Goal: Task Accomplishment & Management: Use online tool/utility

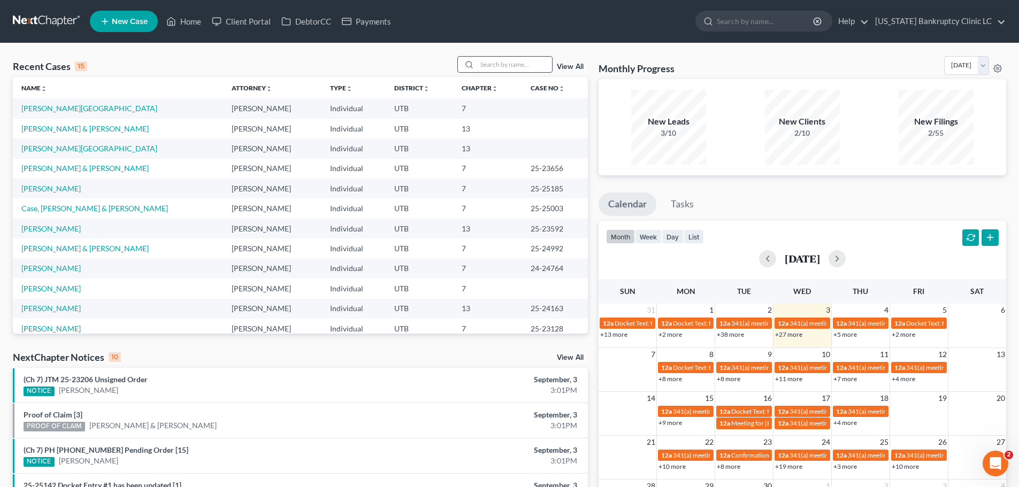
click at [516, 64] on input "search" at bounding box center [514, 65] width 75 height 16
type input "mayo"
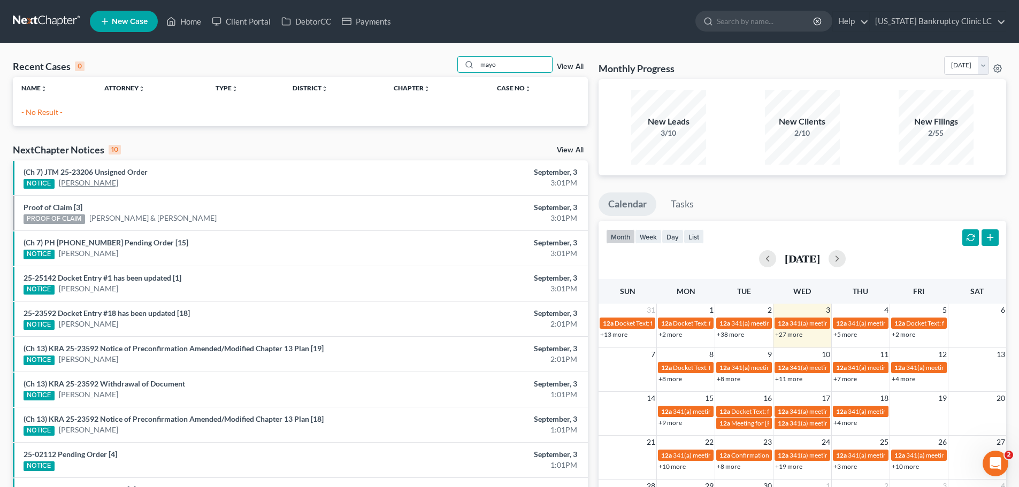
click at [92, 178] on link "[PERSON_NAME]" at bounding box center [88, 183] width 59 height 11
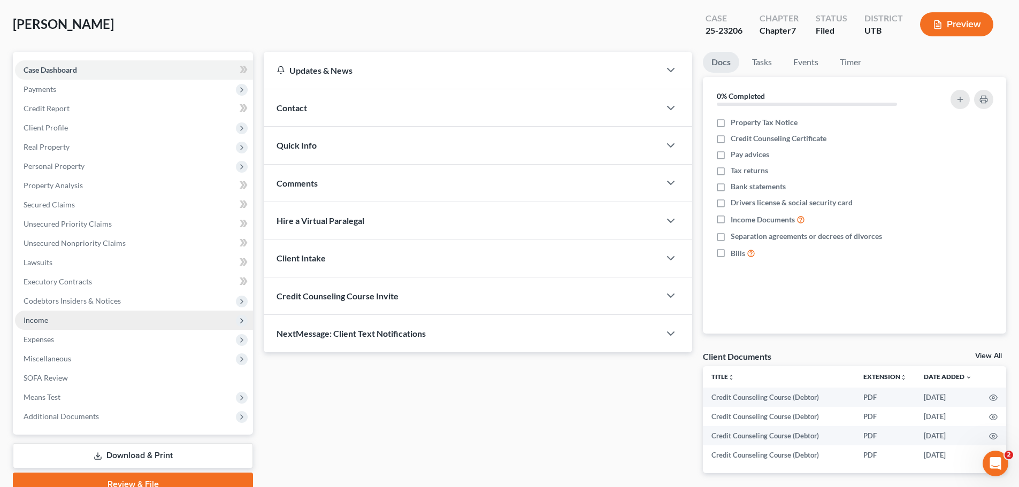
scroll to position [101, 0]
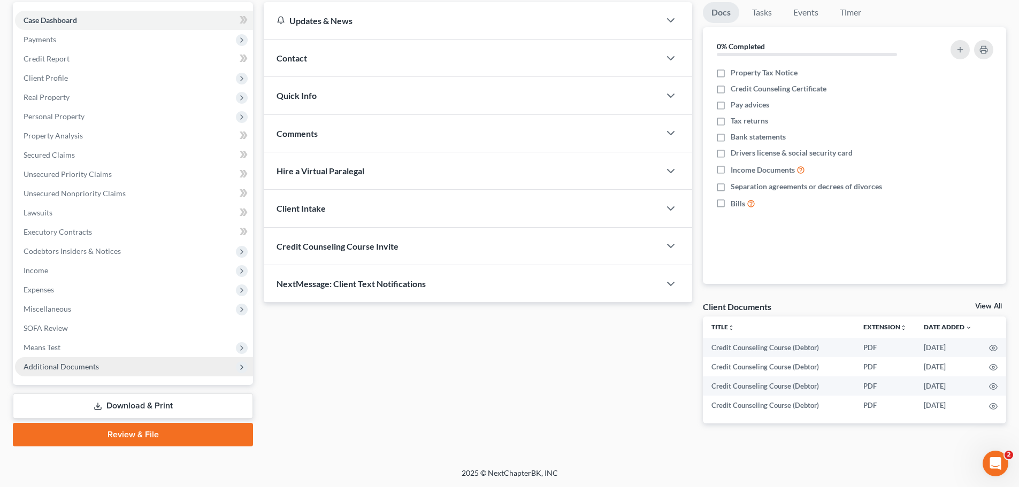
click at [91, 372] on span "Additional Documents" at bounding box center [134, 366] width 238 height 19
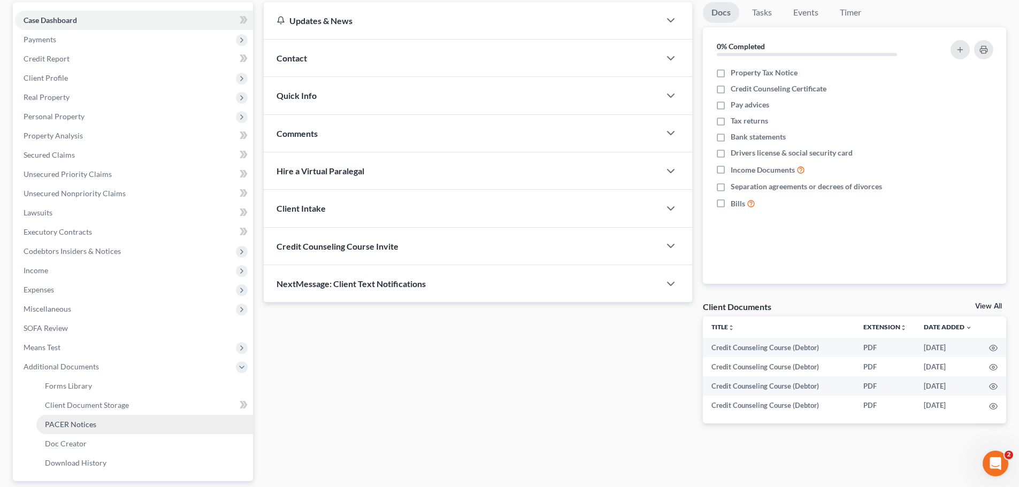
click at [71, 429] on link "PACER Notices" at bounding box center [144, 424] width 217 height 19
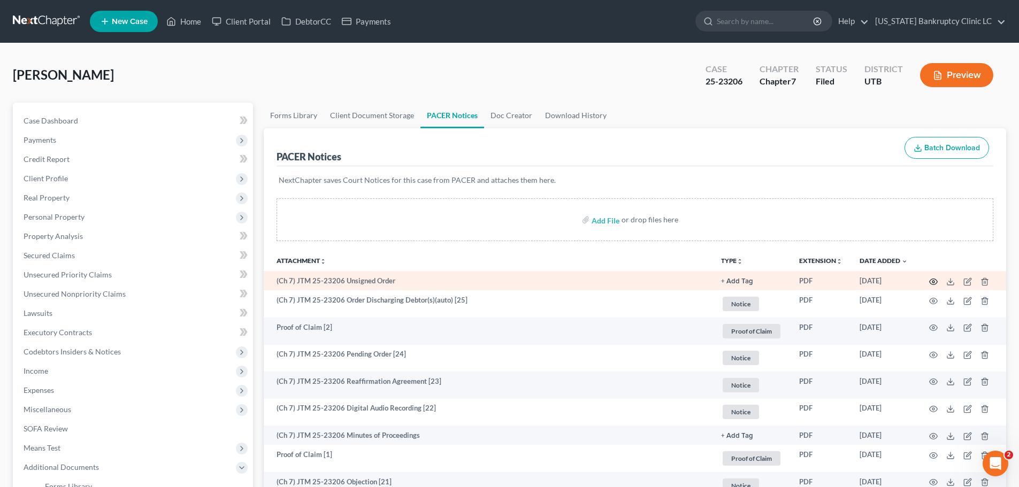
click at [933, 280] on icon "button" at bounding box center [933, 282] width 9 height 9
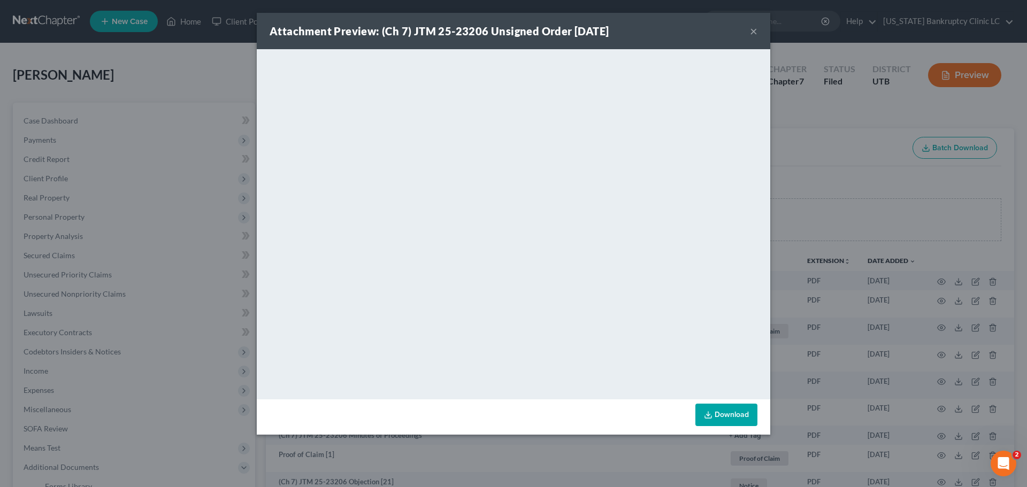
click at [754, 30] on button "×" at bounding box center [753, 31] width 7 height 13
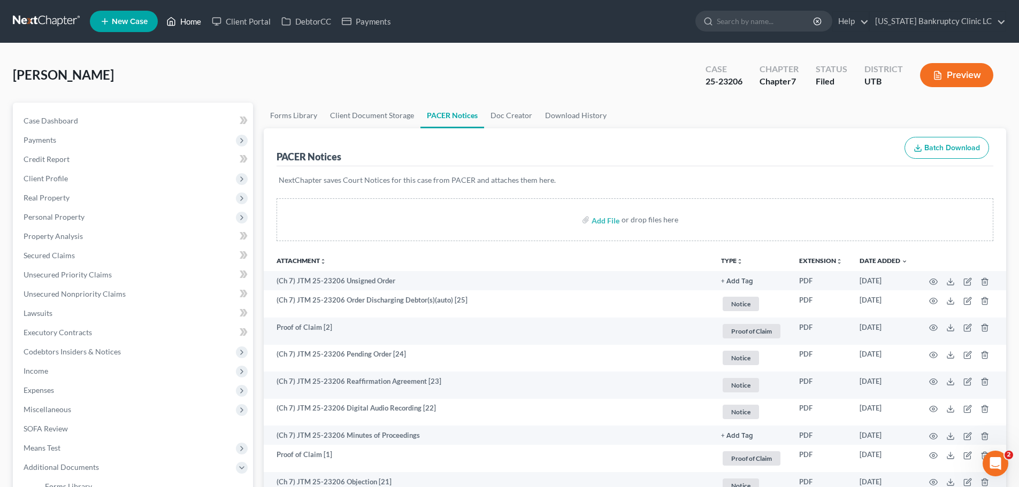
click at [189, 16] on link "Home" at bounding box center [183, 21] width 45 height 19
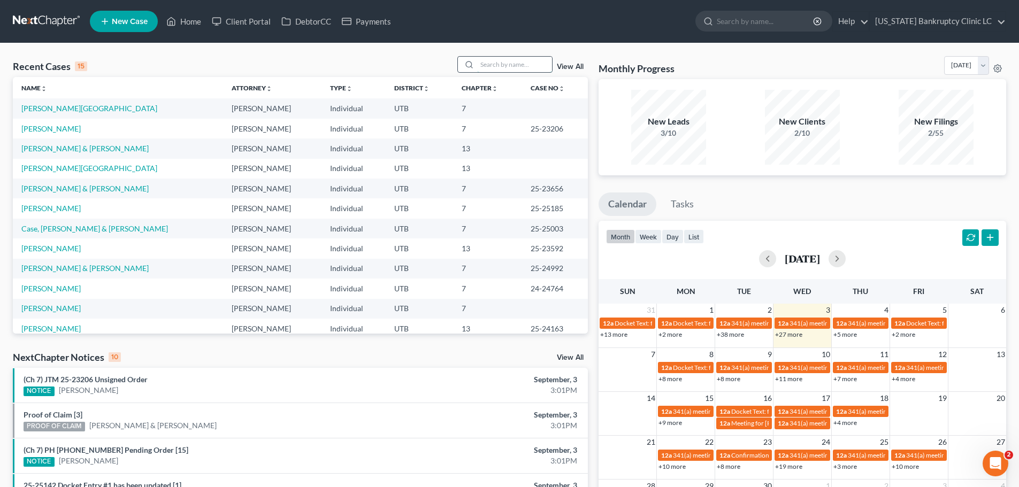
click at [491, 63] on input "search" at bounding box center [514, 65] width 75 height 16
type input "[PERSON_NAME]"
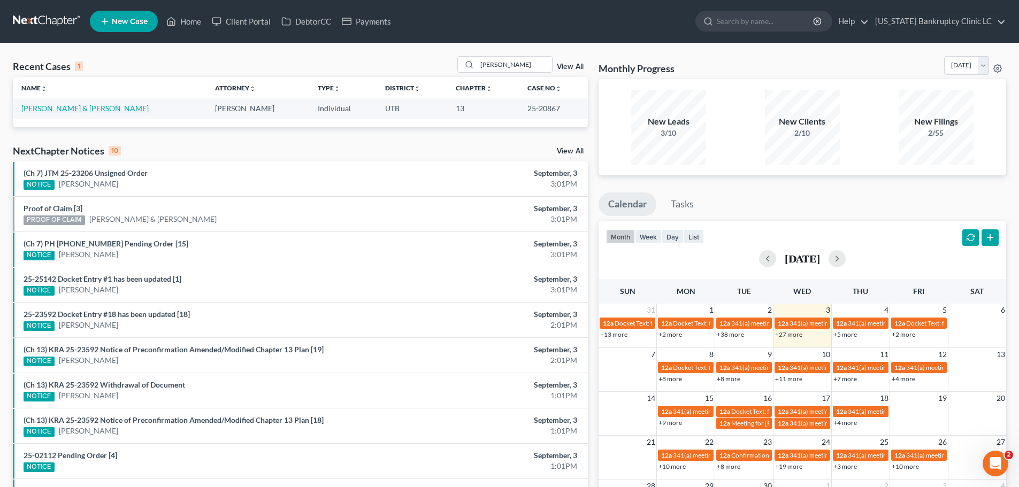
click at [51, 110] on link "[PERSON_NAME] & [PERSON_NAME]" at bounding box center [84, 108] width 127 height 9
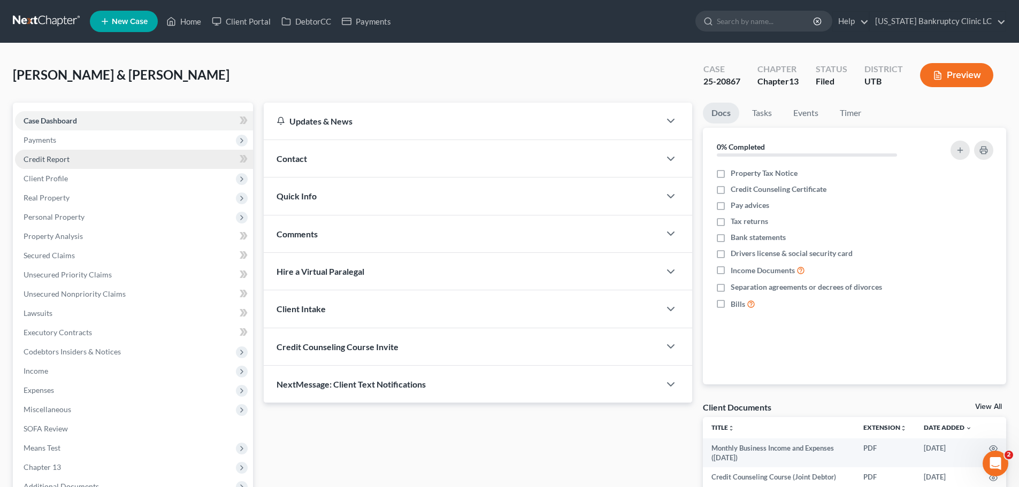
scroll to position [182, 0]
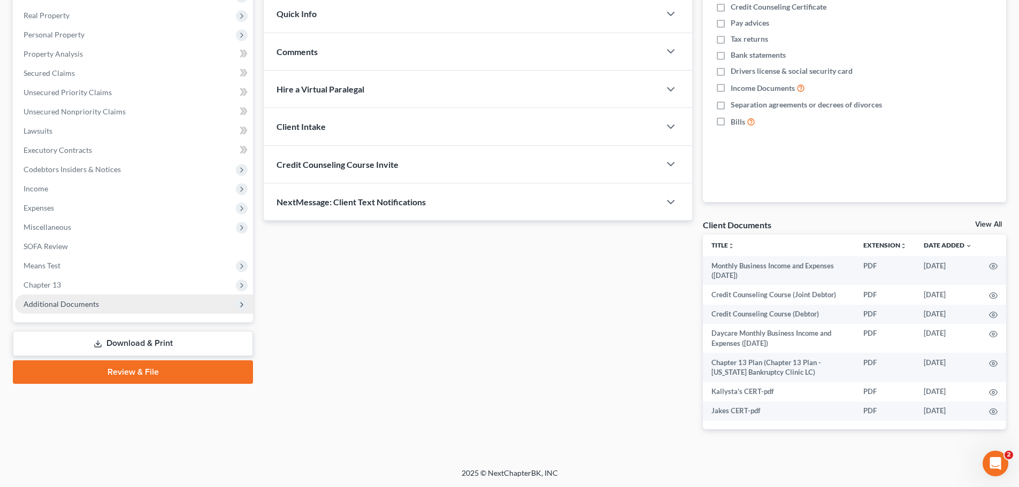
click at [70, 305] on span "Additional Documents" at bounding box center [61, 303] width 75 height 9
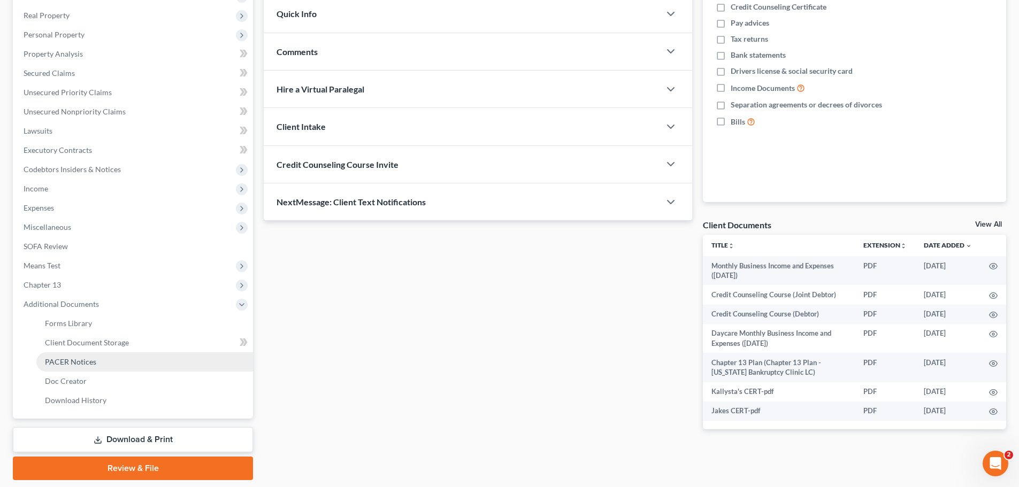
click at [98, 365] on link "PACER Notices" at bounding box center [144, 361] width 217 height 19
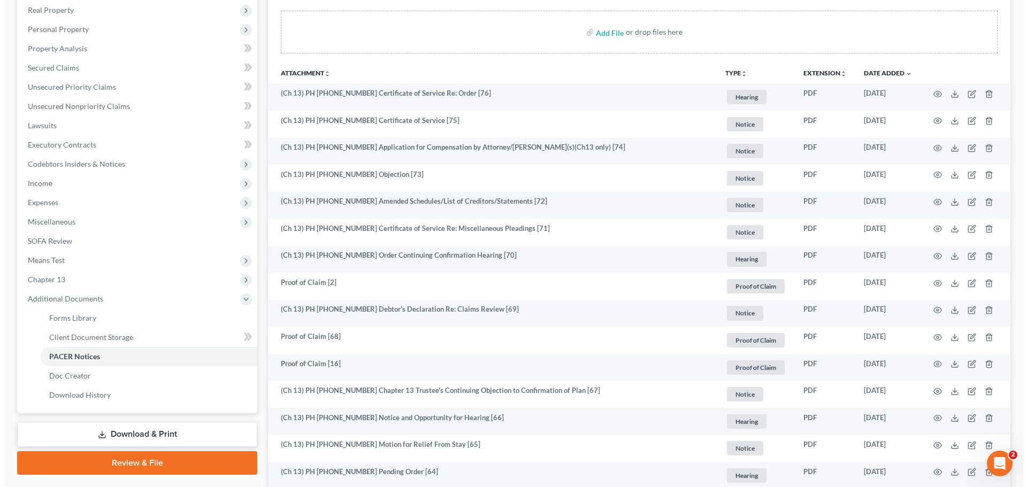
scroll to position [214, 0]
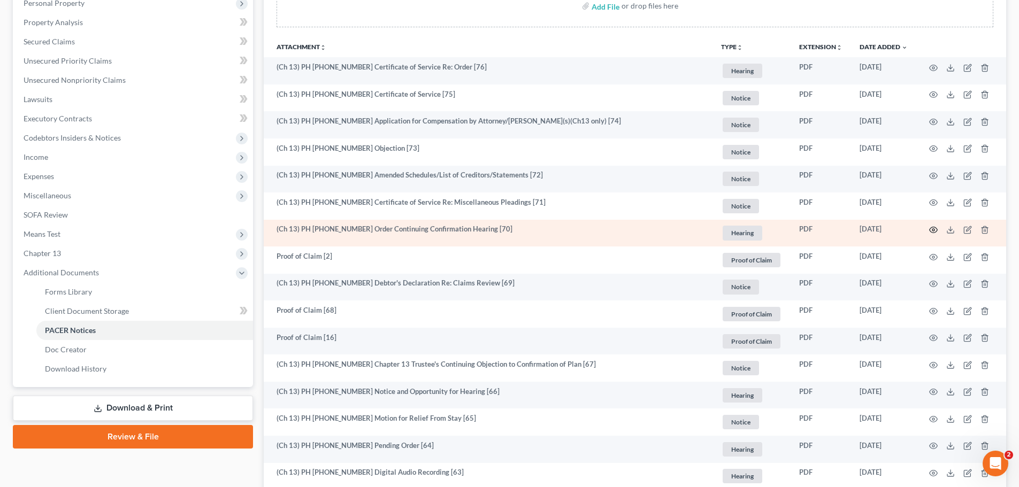
click at [933, 228] on icon "button" at bounding box center [933, 230] width 9 height 9
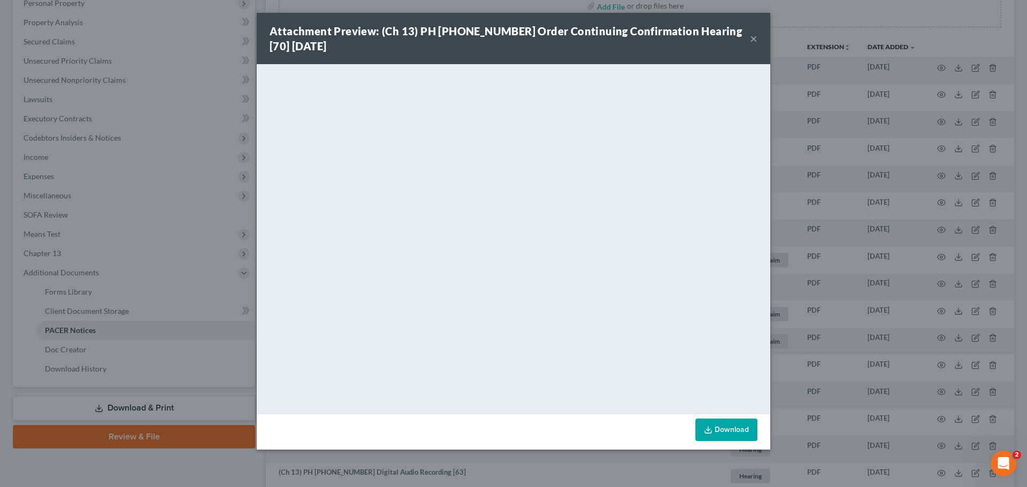
click at [676, 63] on div "Attachment Preview: (Ch 13) PH [PHONE_NUMBER] Order Continuing Confirmation Hea…" at bounding box center [513, 38] width 513 height 51
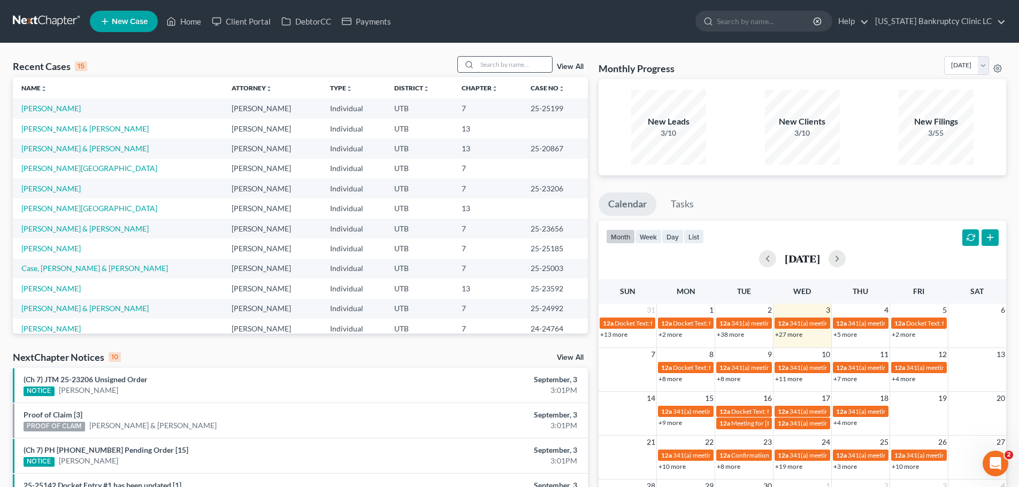
click at [503, 66] on input "search" at bounding box center [514, 65] width 75 height 16
type input "weston"
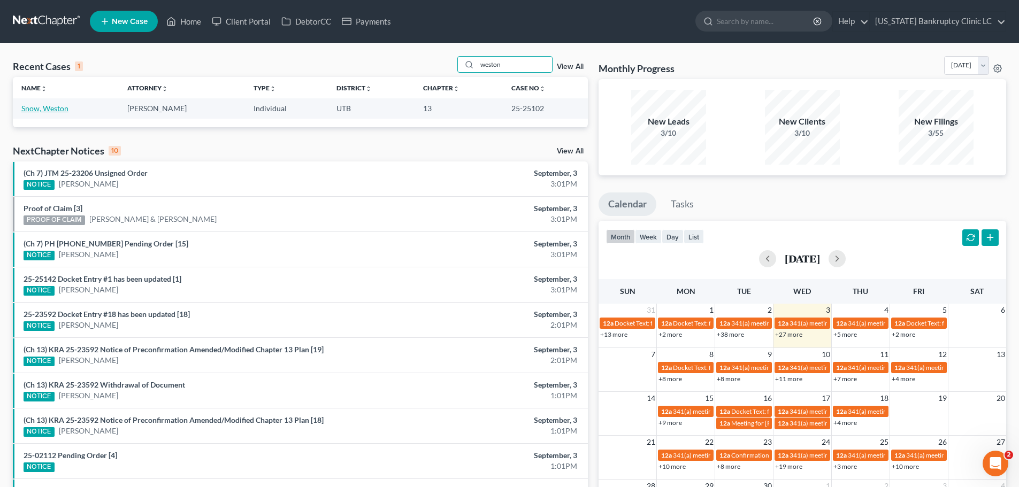
click at [37, 109] on link "Snow, Weston" at bounding box center [44, 108] width 47 height 9
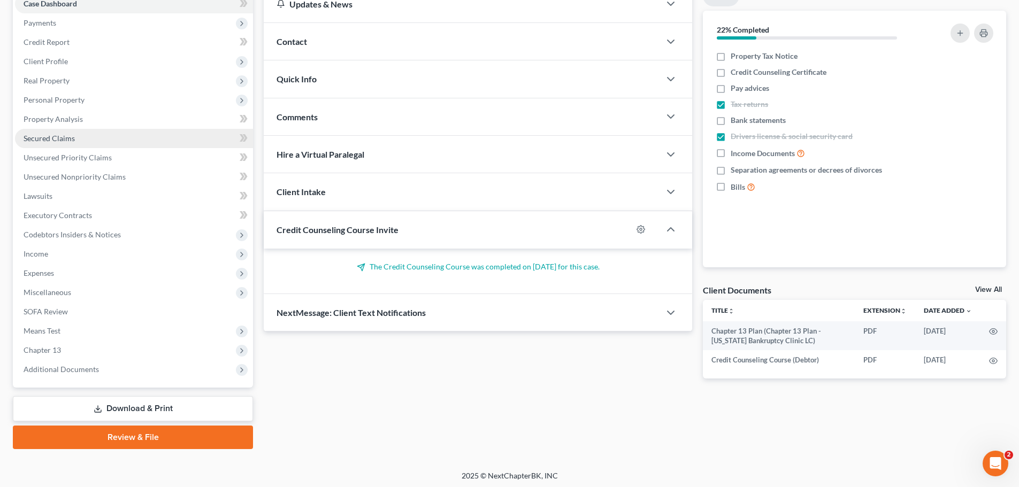
scroll to position [120, 0]
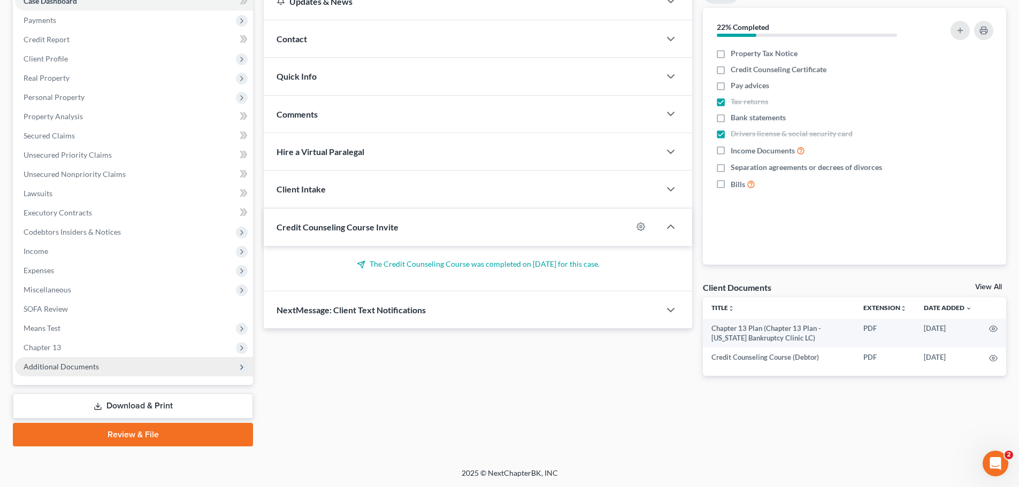
click at [106, 368] on span "Additional Documents" at bounding box center [134, 366] width 238 height 19
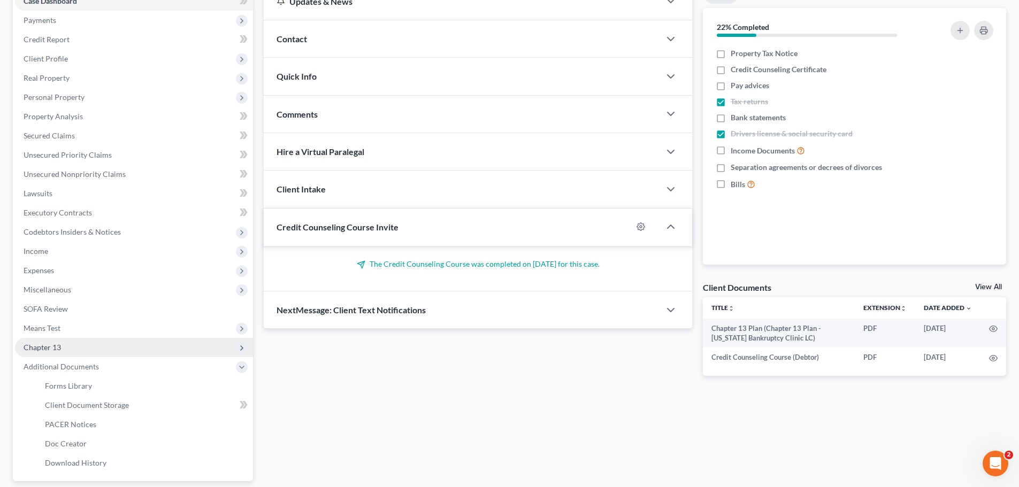
click at [67, 348] on span "Chapter 13" at bounding box center [134, 347] width 238 height 19
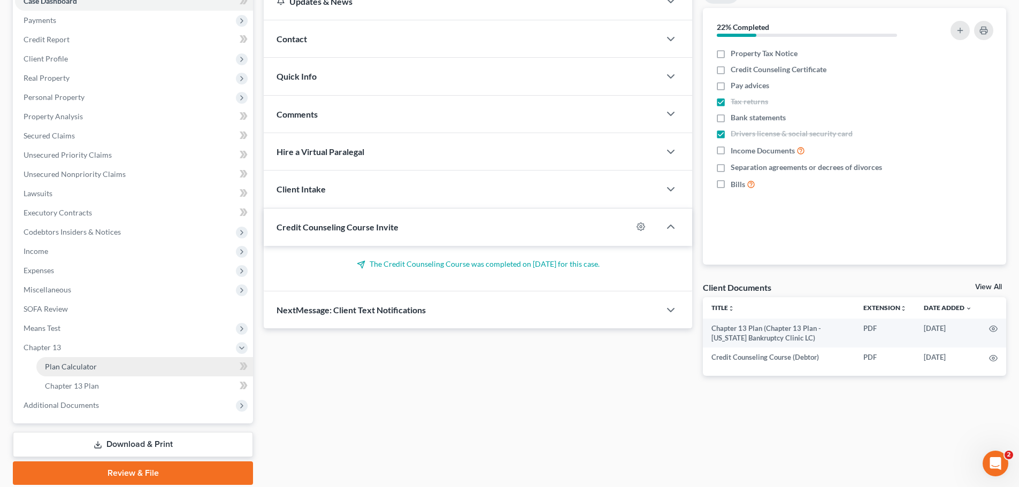
click at [75, 365] on span "Plan Calculator" at bounding box center [71, 366] width 52 height 9
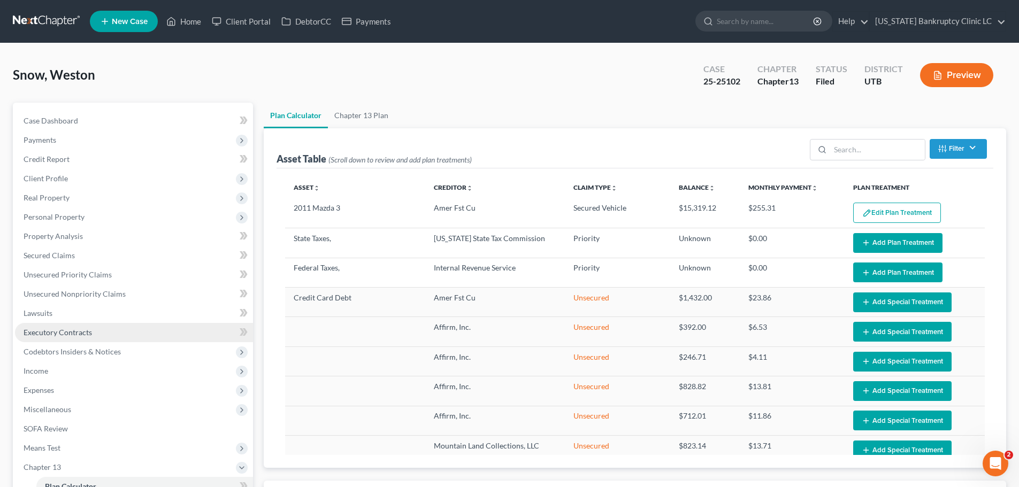
select select "59"
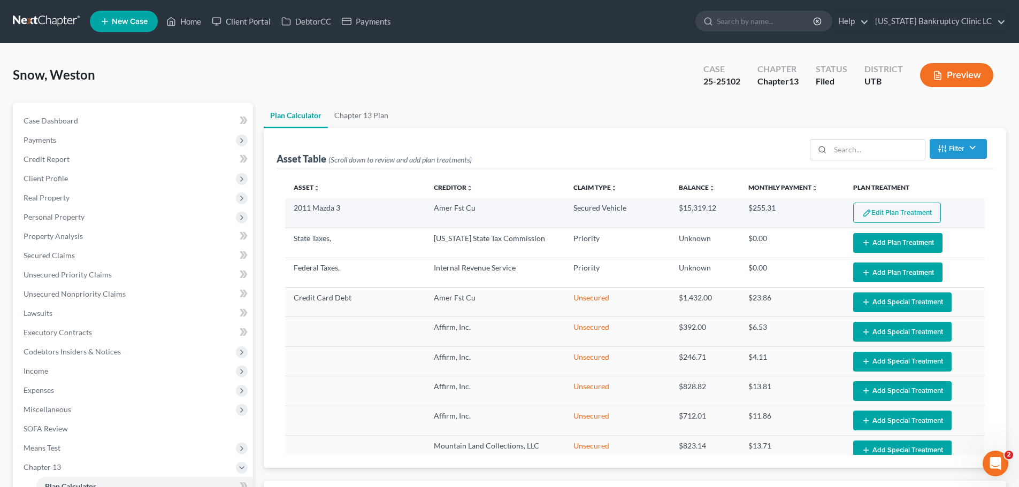
click at [877, 208] on button "Edit Plan Treatment" at bounding box center [897, 213] width 88 height 20
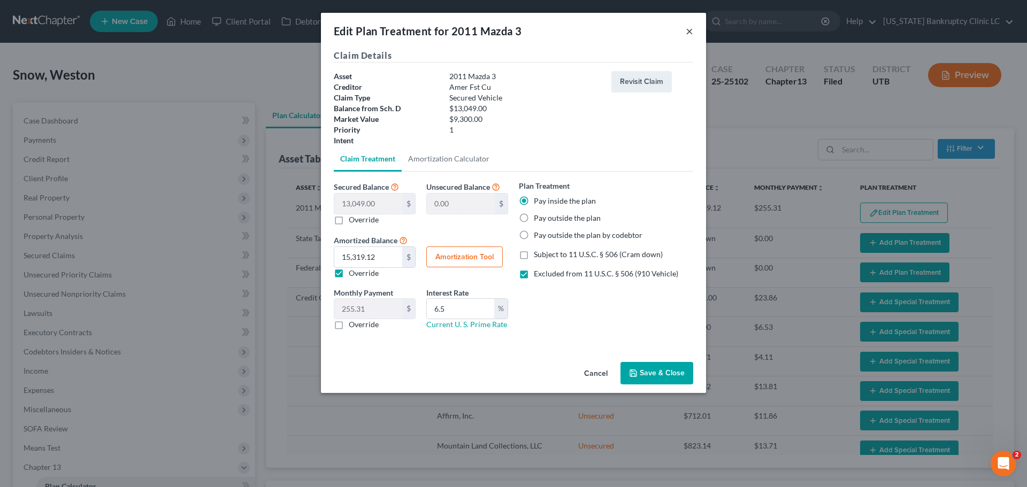
click at [688, 31] on button "×" at bounding box center [689, 31] width 7 height 13
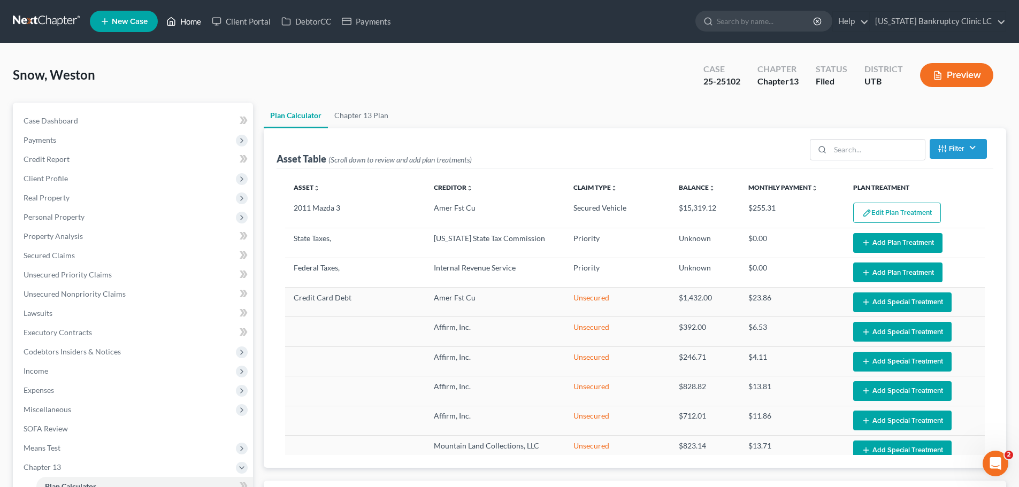
click at [184, 18] on link "Home" at bounding box center [183, 21] width 45 height 19
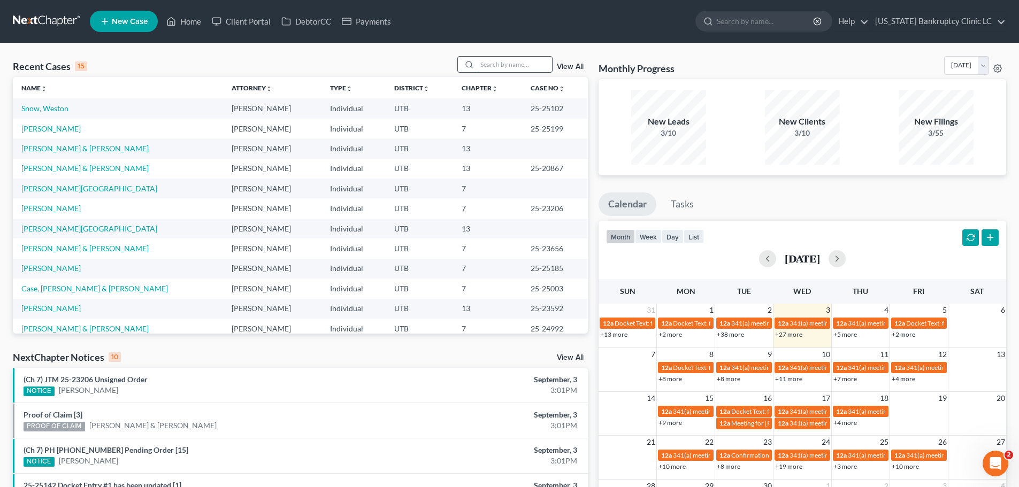
click at [496, 62] on input "search" at bounding box center [514, 65] width 75 height 16
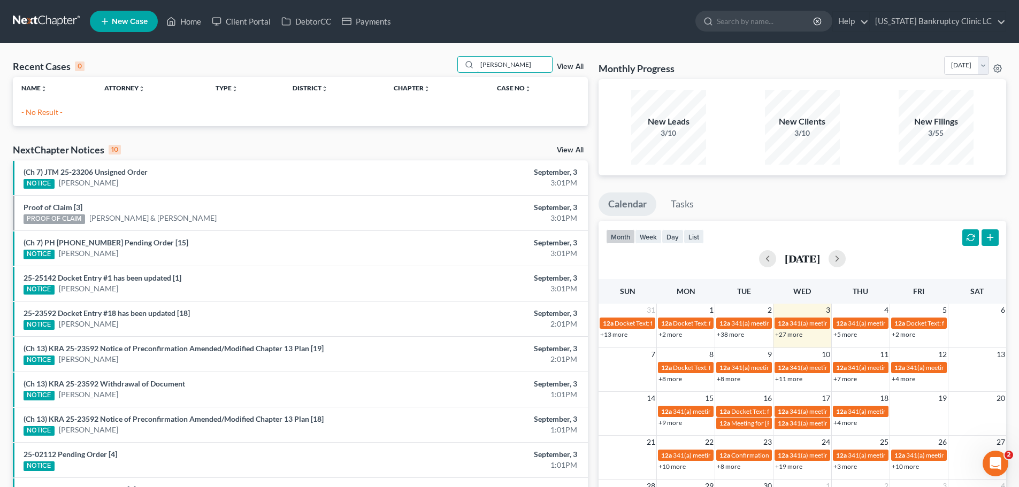
drag, startPoint x: 526, startPoint y: 66, endPoint x: 436, endPoint y: 66, distance: 89.3
click at [442, 67] on div "Recent Cases 0 william clark View All" at bounding box center [300, 66] width 575 height 21
type input "clark"
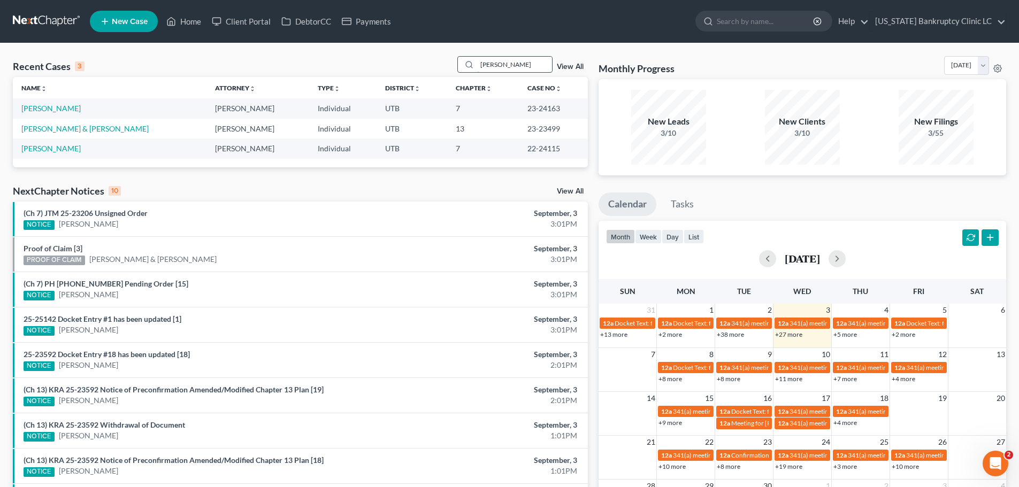
click at [509, 64] on input "clark" at bounding box center [514, 65] width 75 height 16
